Goal: Navigation & Orientation: Find specific page/section

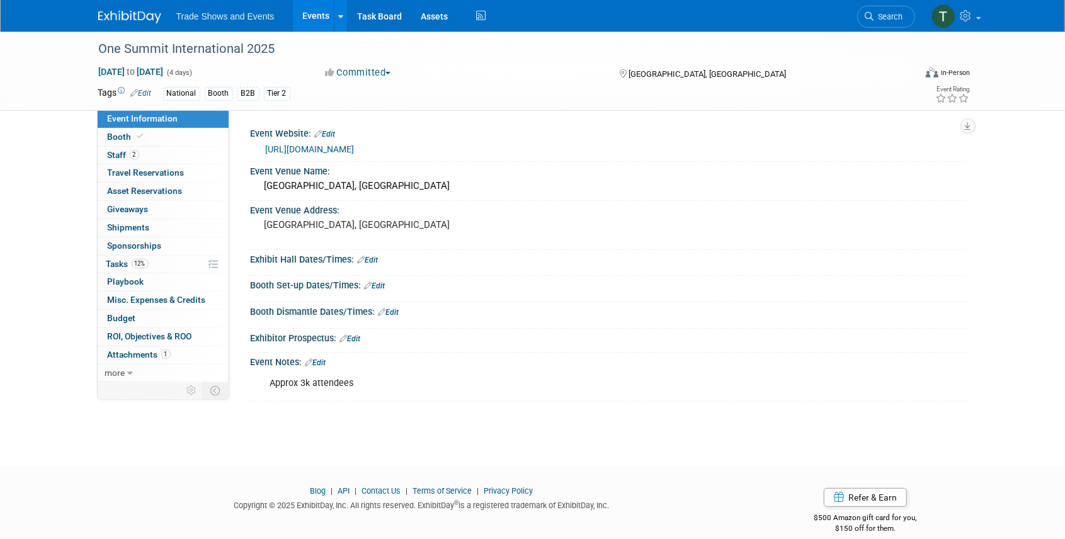
click at [308, 14] on link "Events" at bounding box center [316, 15] width 46 height 31
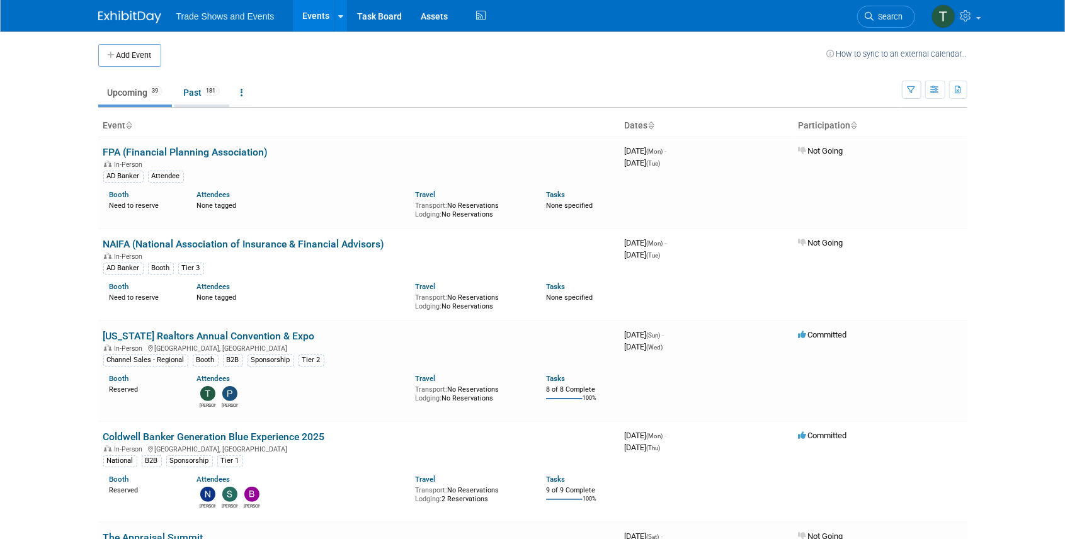
click at [196, 93] on link "Past 181" at bounding box center [201, 93] width 55 height 24
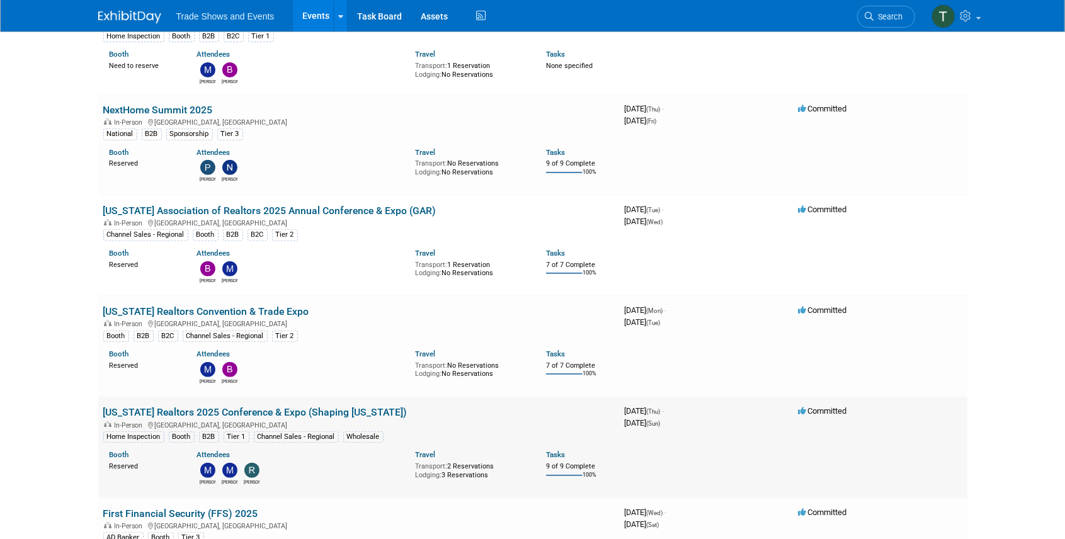
scroll to position [293, 0]
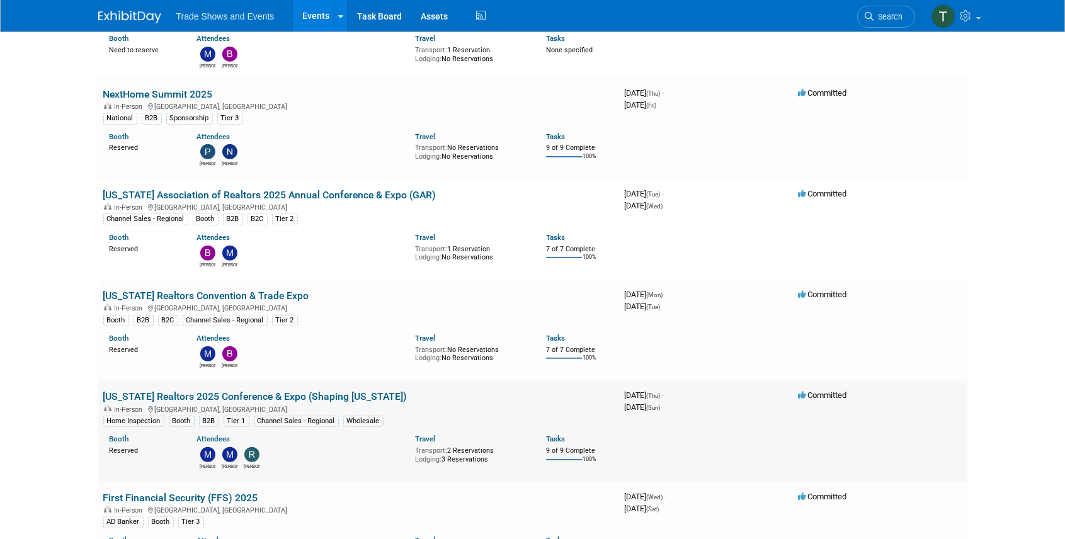
click at [225, 390] on link "[US_STATE] Realtors 2025 Conference & Expo (Shaping [US_STATE])" at bounding box center [255, 396] width 304 height 12
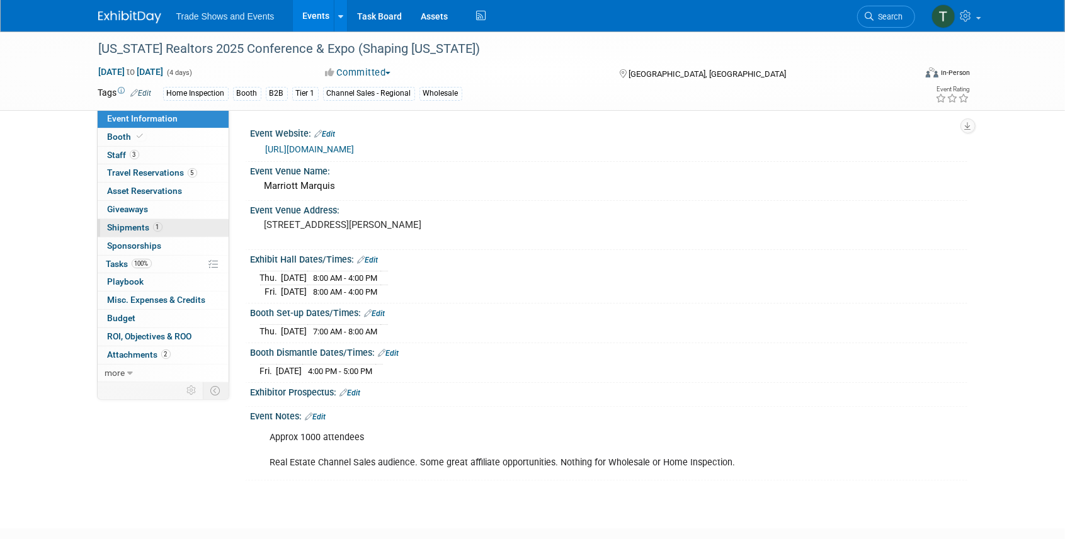
click at [128, 227] on span "Shipments 1" at bounding box center [135, 227] width 55 height 10
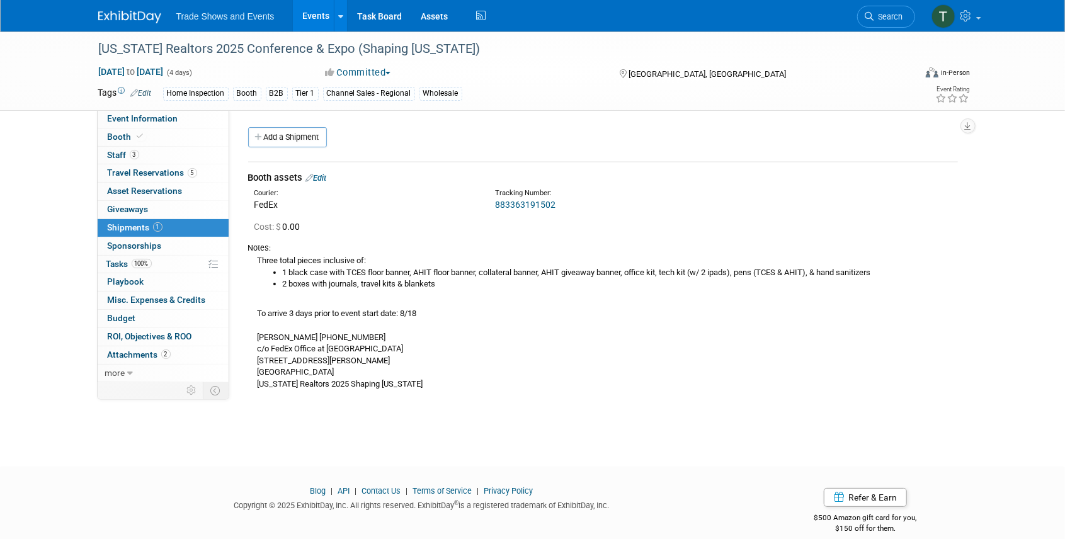
click at [285, 356] on div "Three total pieces inclusive of: 1 black case with TCES floor banner, AHIT floo…" at bounding box center [602, 322] width 709 height 137
